Goal: Task Accomplishment & Management: Use online tool/utility

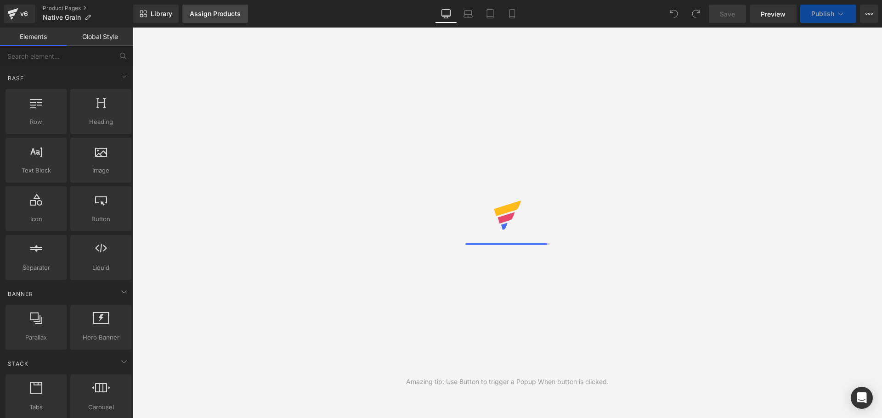
click at [202, 17] on div "Assign Products" at bounding box center [215, 13] width 51 height 7
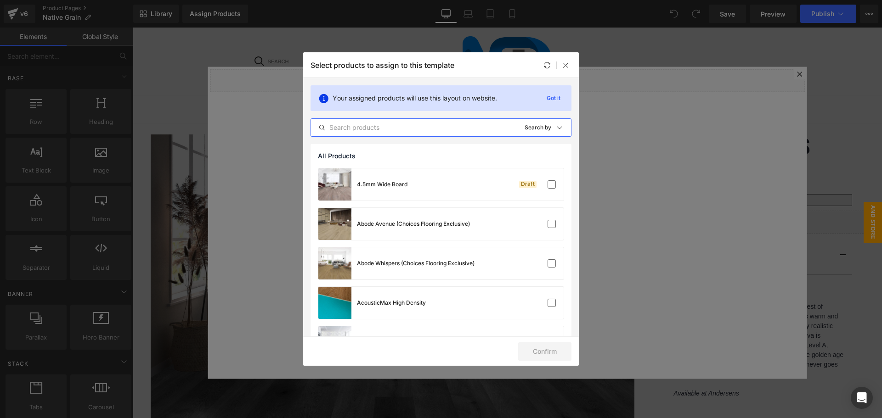
click at [403, 131] on input "text" at bounding box center [414, 127] width 206 height 11
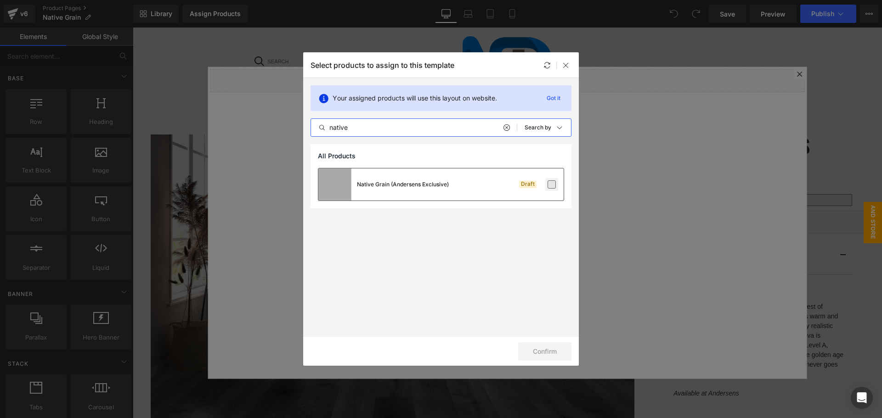
type input "native"
click at [556, 180] on label at bounding box center [551, 184] width 8 height 8
click at [552, 185] on input "checkbox" at bounding box center [552, 185] width 0 height 0
click at [550, 355] on button "Confirm" at bounding box center [544, 352] width 53 height 18
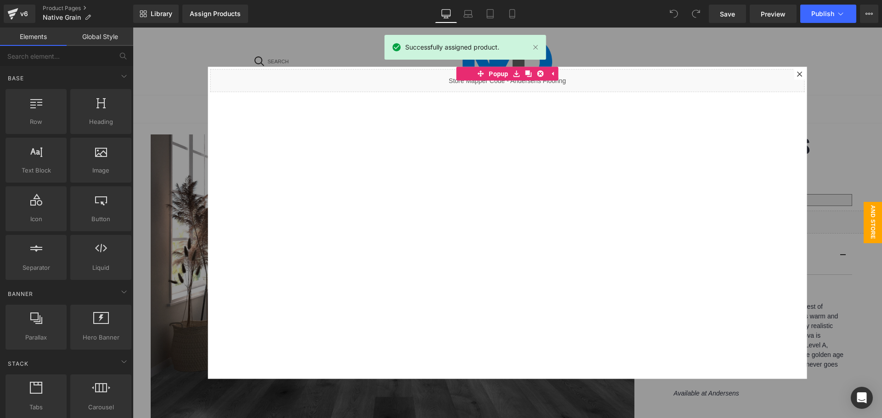
click at [567, 66] on div at bounding box center [507, 223] width 749 height 391
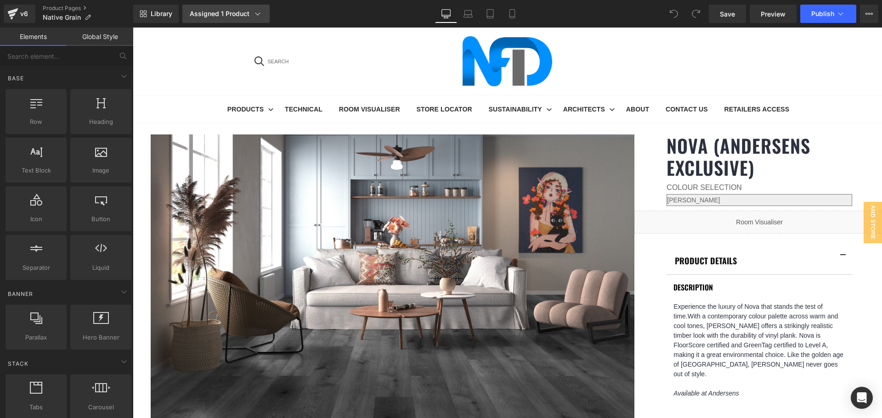
click at [219, 13] on div "Assigned 1 Product" at bounding box center [226, 13] width 73 height 9
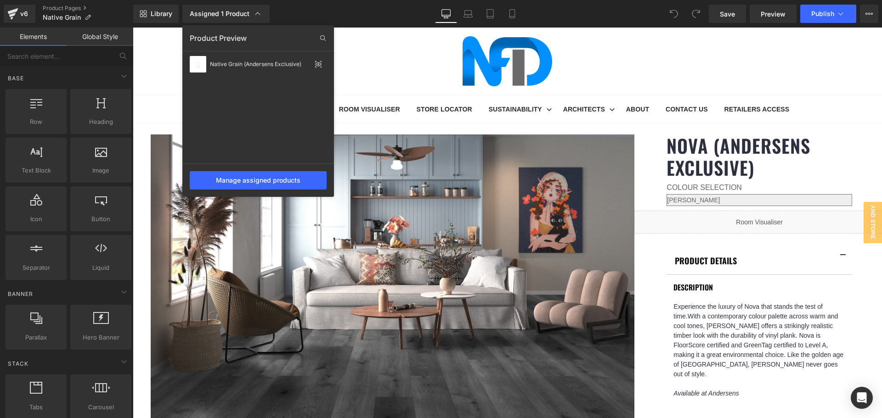
click at [581, 91] on div at bounding box center [507, 223] width 749 height 391
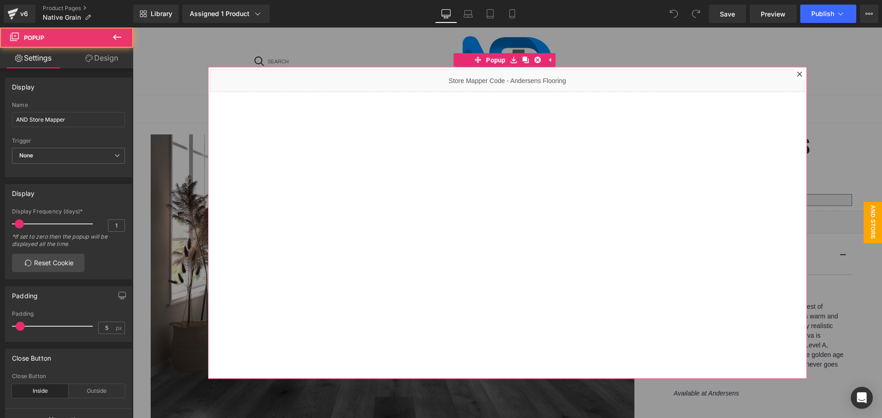
click at [797, 73] on icon at bounding box center [800, 74] width 6 height 6
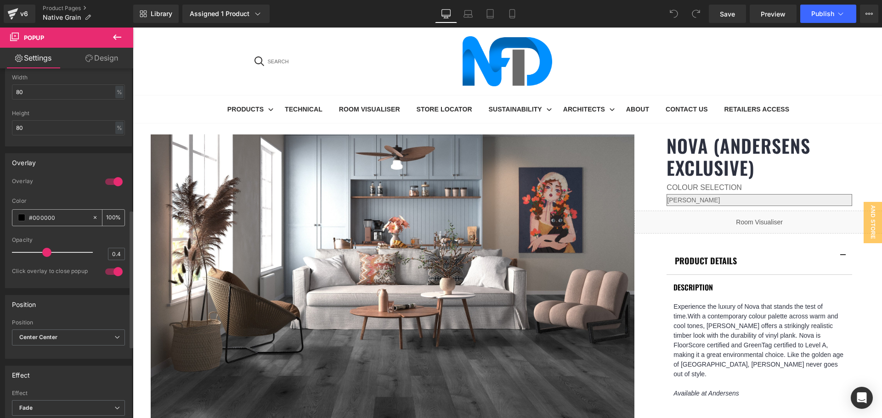
scroll to position [459, 0]
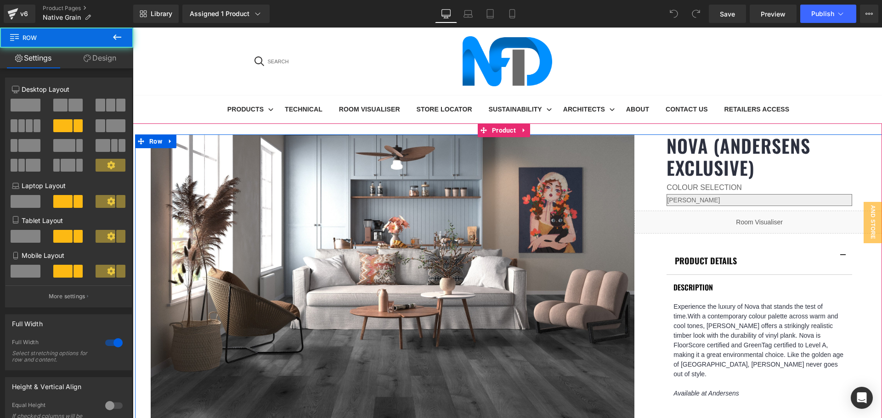
scroll to position [0, 0]
click at [695, 151] on link "Nova (Andersens Exclusive)" at bounding box center [775, 157] width 218 height 44
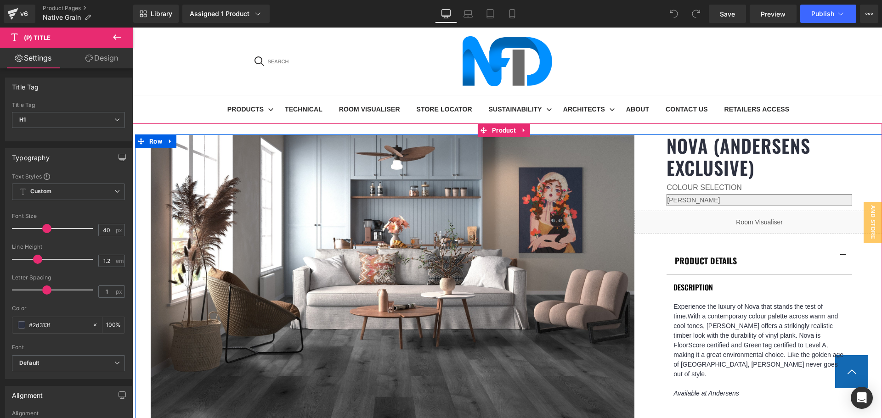
scroll to position [321, 0]
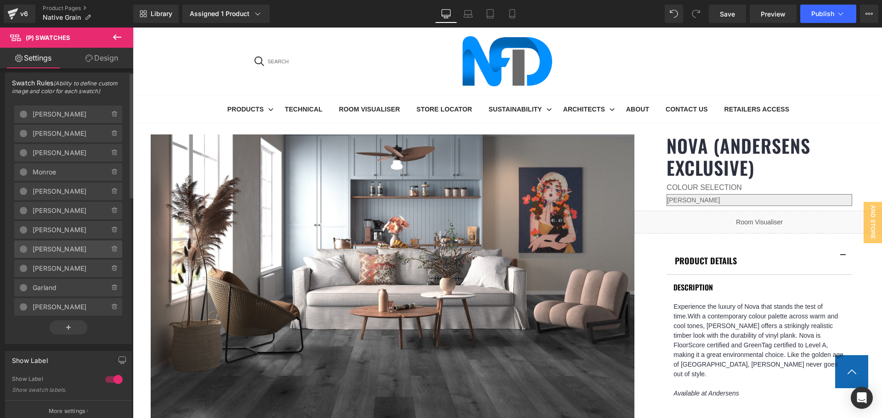
scroll to position [0, 0]
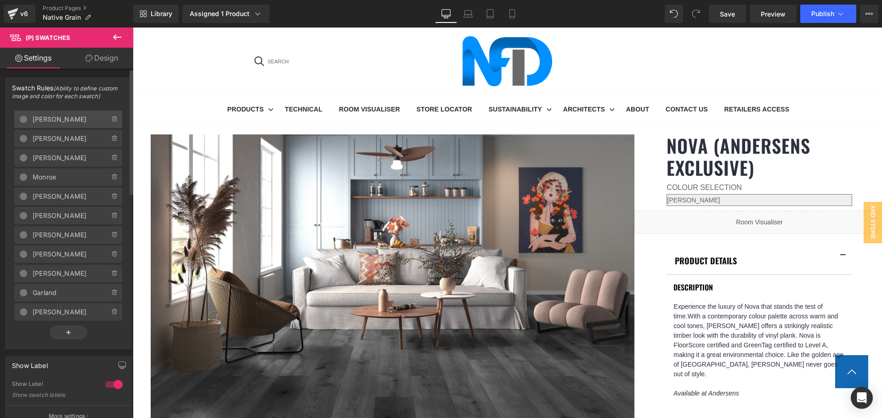
click at [54, 117] on span "[PERSON_NAME]" at bounding box center [62, 119] width 58 height 17
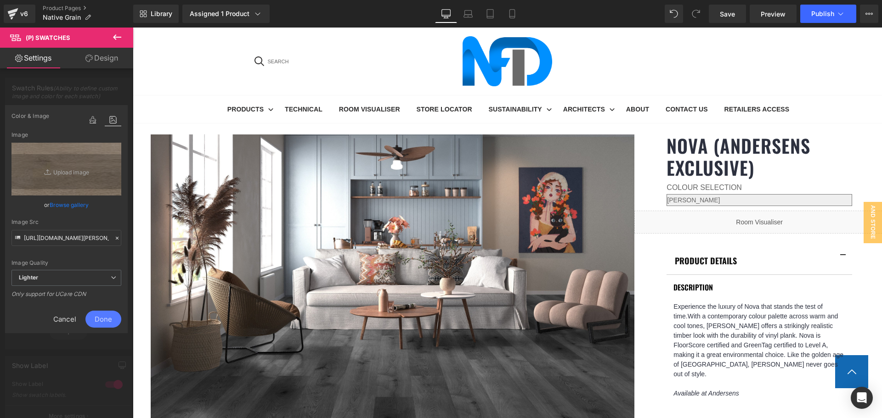
click at [71, 318] on span "Cancel" at bounding box center [64, 319] width 41 height 17
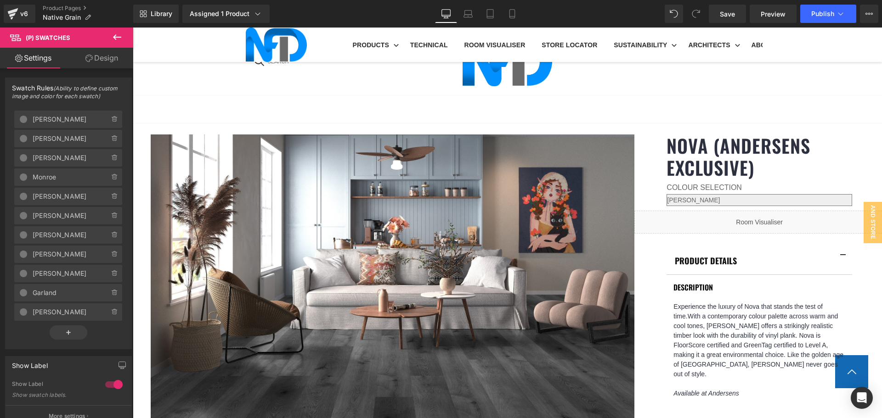
scroll to position [505, 0]
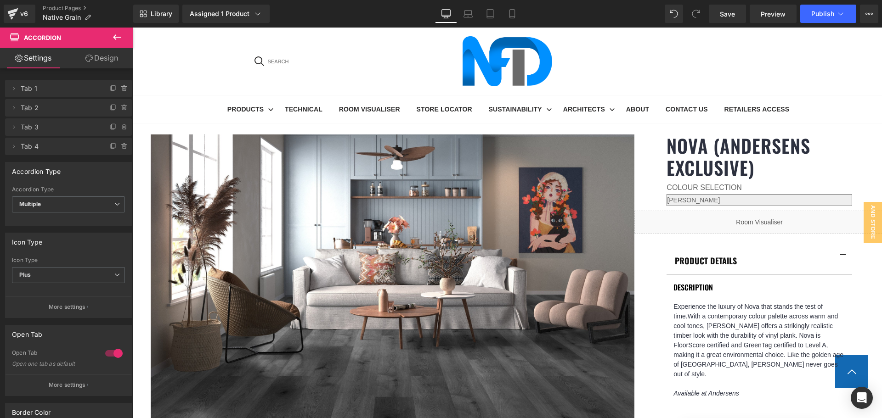
scroll to position [321, 0]
click at [63, 6] on link "Product Pages" at bounding box center [88, 8] width 90 height 7
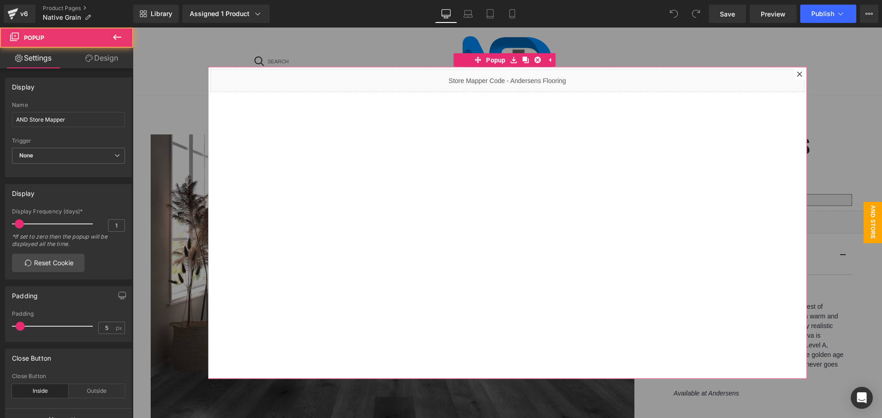
click at [797, 75] on icon at bounding box center [800, 74] width 6 height 6
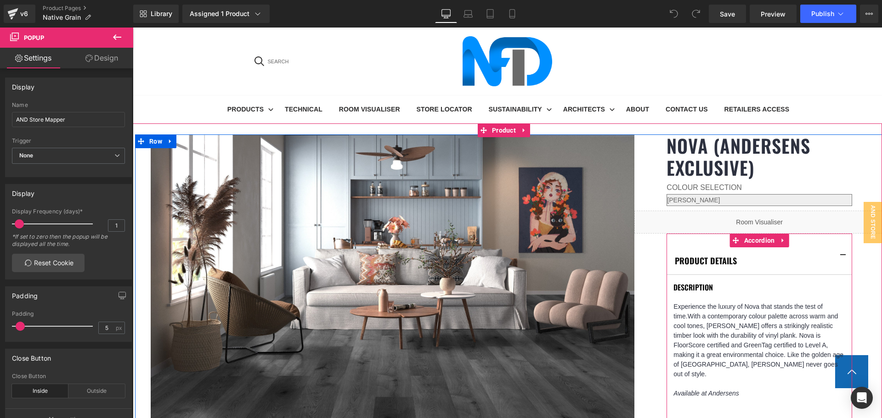
scroll to position [276, 0]
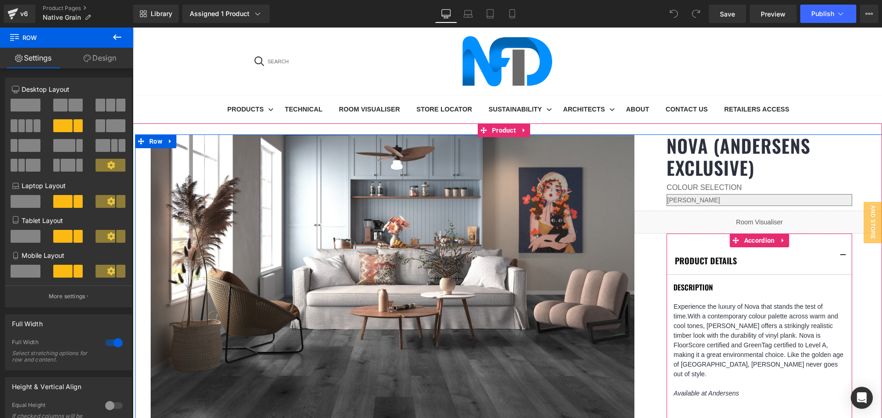
scroll to position [46, 0]
